Goal: Task Accomplishment & Management: Manage account settings

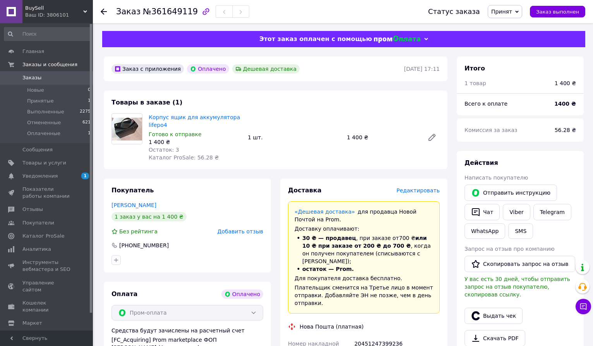
scroll to position [35, 0]
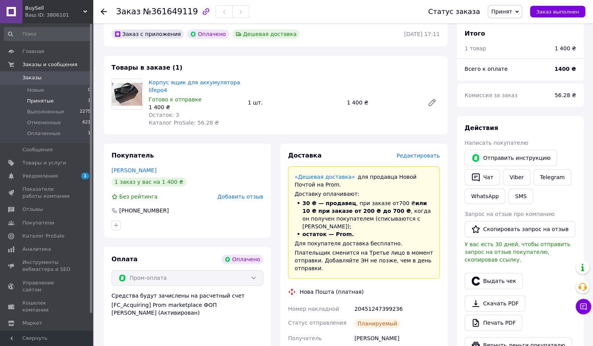
click at [44, 101] on span "Принятые" at bounding box center [40, 100] width 27 height 7
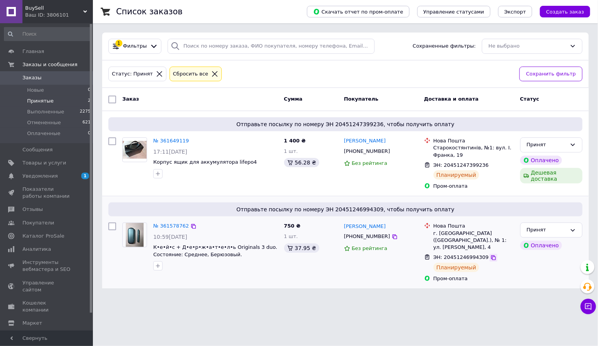
click at [491, 255] on icon at bounding box center [493, 257] width 5 height 5
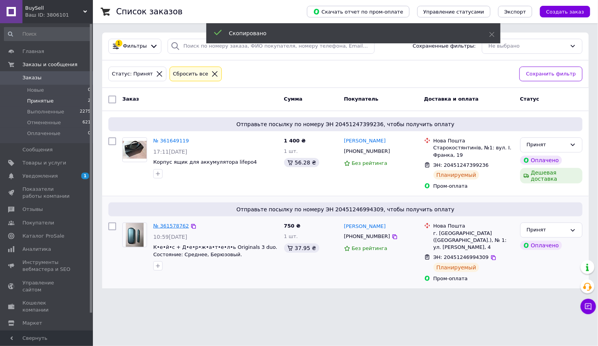
click at [164, 226] on link "№ 361578762" at bounding box center [171, 226] width 36 height 6
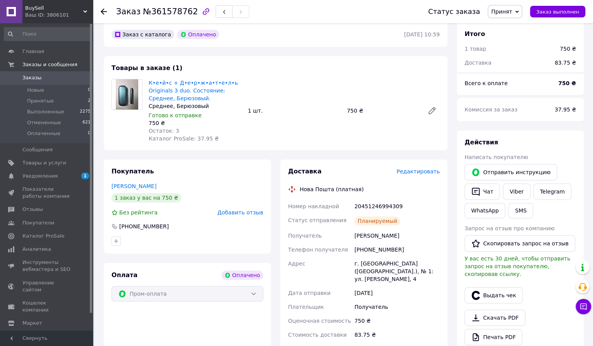
scroll to position [35, 0]
click at [487, 190] on button "Чат" at bounding box center [481, 191] width 35 height 16
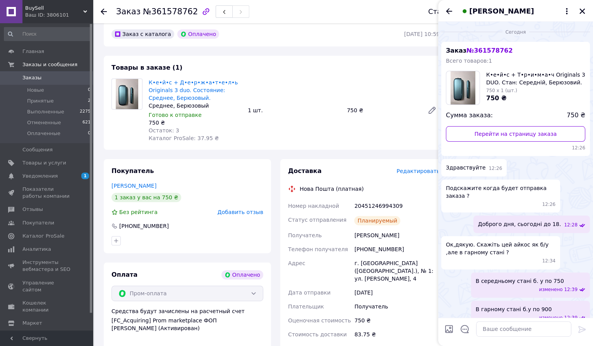
scroll to position [180, 0]
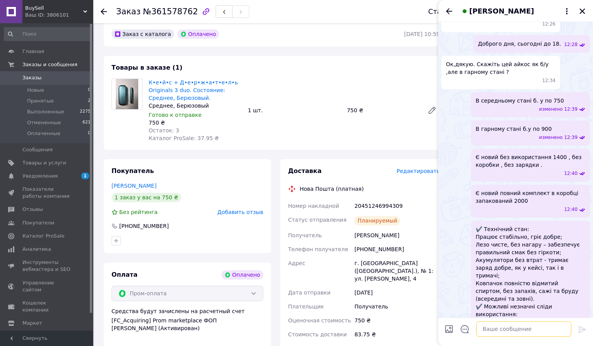
drag, startPoint x: 541, startPoint y: 330, endPoint x: 542, endPoint y: 325, distance: 5.3
click at [541, 328] on textarea at bounding box center [523, 328] width 95 height 15
paste textarea "20451246994309"
type textarea "ТТн 20451246994309"
click at [583, 328] on icon at bounding box center [581, 329] width 7 height 7
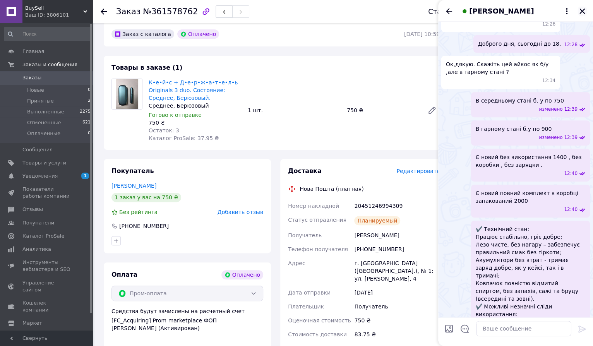
click at [581, 9] on icon "Закрыть" at bounding box center [581, 11] width 7 height 7
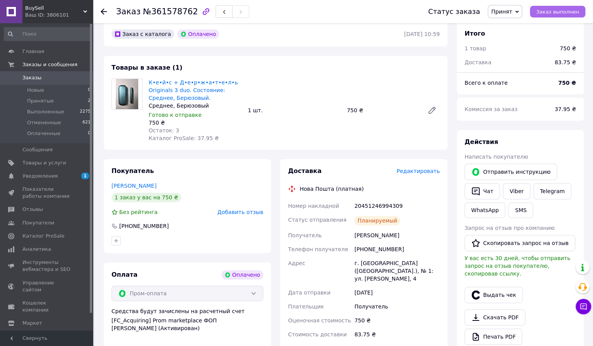
click at [564, 12] on span "Заказ выполнен" at bounding box center [557, 12] width 43 height 6
click at [103, 11] on use at bounding box center [104, 12] width 6 height 6
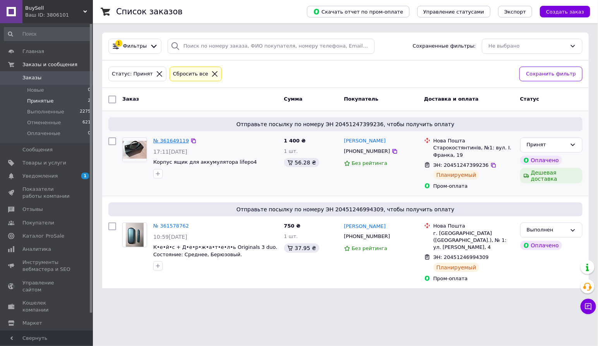
click at [165, 139] on link "№ 361649119" at bounding box center [171, 141] width 36 height 6
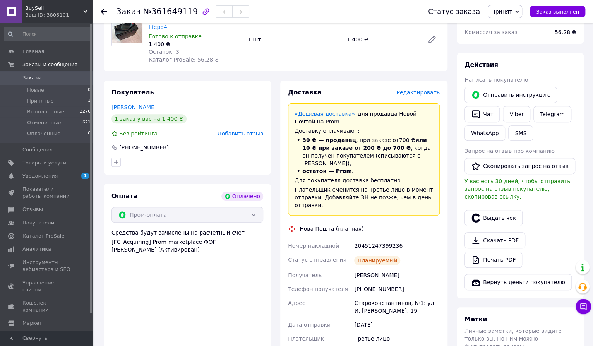
scroll to position [70, 0]
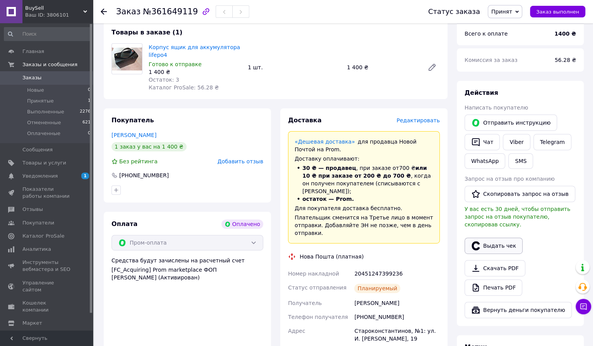
click at [498, 238] on button "Выдать чек" at bounding box center [493, 246] width 58 height 16
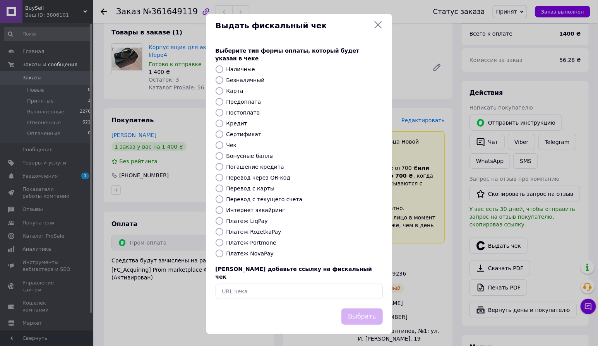
click at [246, 232] on label "Платеж RozetkaPay" at bounding box center [253, 232] width 55 height 6
click at [223, 232] on input "Платеж RozetkaPay" at bounding box center [220, 232] width 8 height 8
radio input "true"
click at [357, 308] on button "Выбрать" at bounding box center [361, 316] width 41 height 17
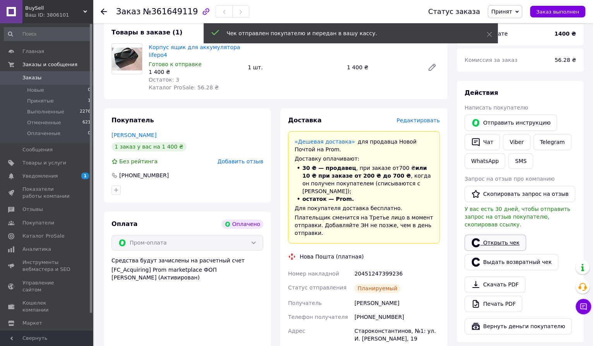
click at [498, 236] on link "Открыть чек" at bounding box center [495, 242] width 62 height 16
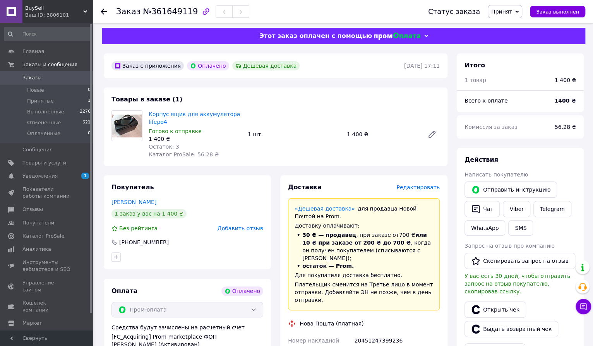
scroll to position [0, 0]
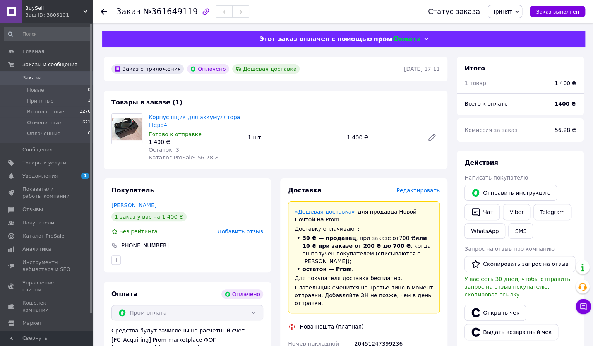
click at [105, 9] on icon at bounding box center [104, 12] width 6 height 6
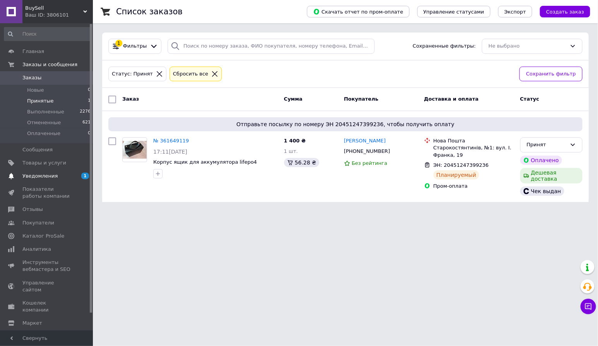
click at [44, 176] on span "Уведомления" at bounding box center [39, 176] width 35 height 7
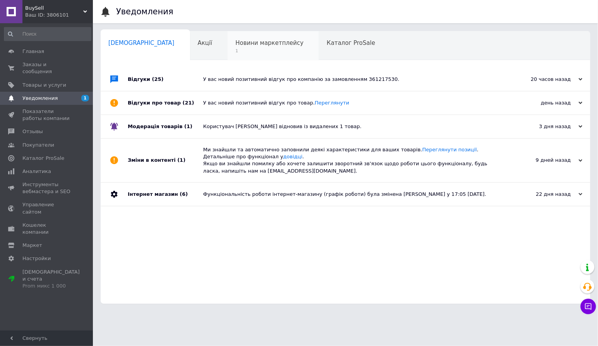
click at [235, 42] on span "Новини маркетплейсу" at bounding box center [269, 42] width 68 height 7
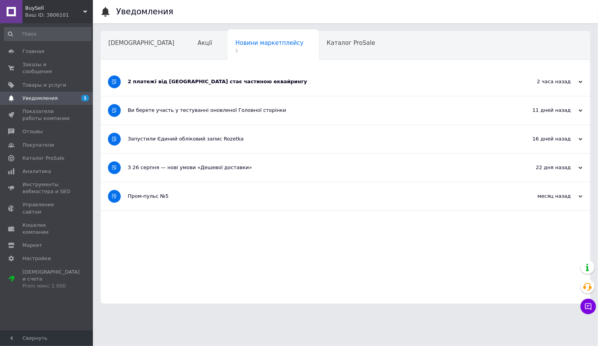
click at [201, 87] on div "2 платежі від Rozetka стає частиною еквайрингу" at bounding box center [316, 82] width 377 height 28
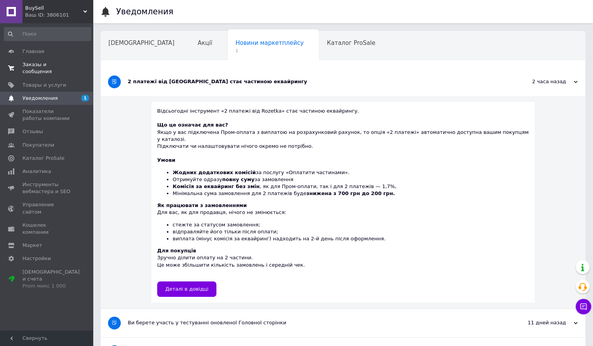
click at [32, 63] on span "Заказы и сообщения" at bounding box center [46, 68] width 49 height 14
